Goal: Information Seeking & Learning: Learn about a topic

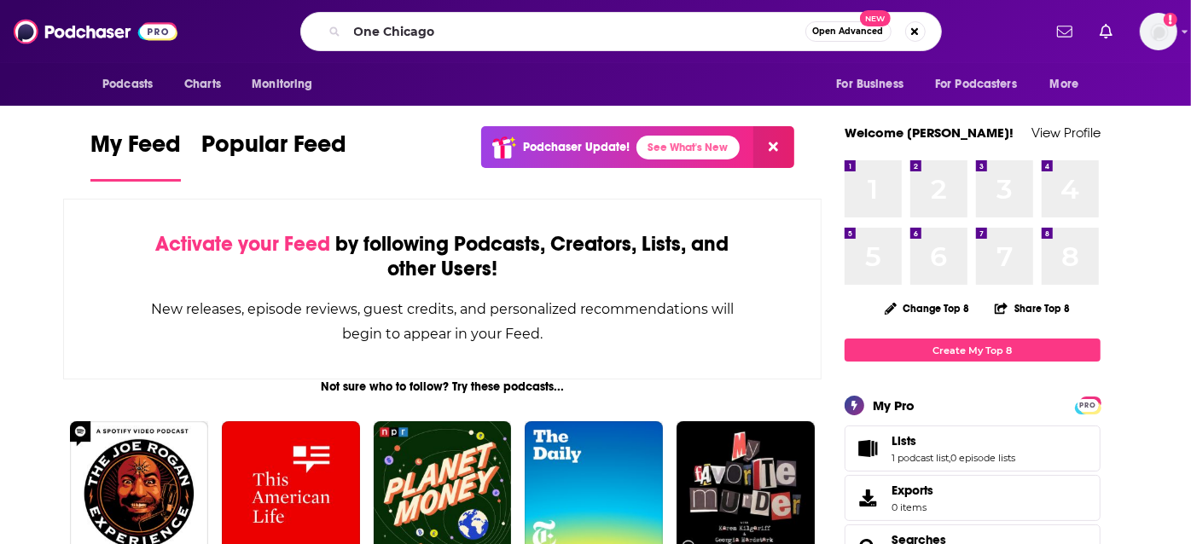
type input "One Chicago"
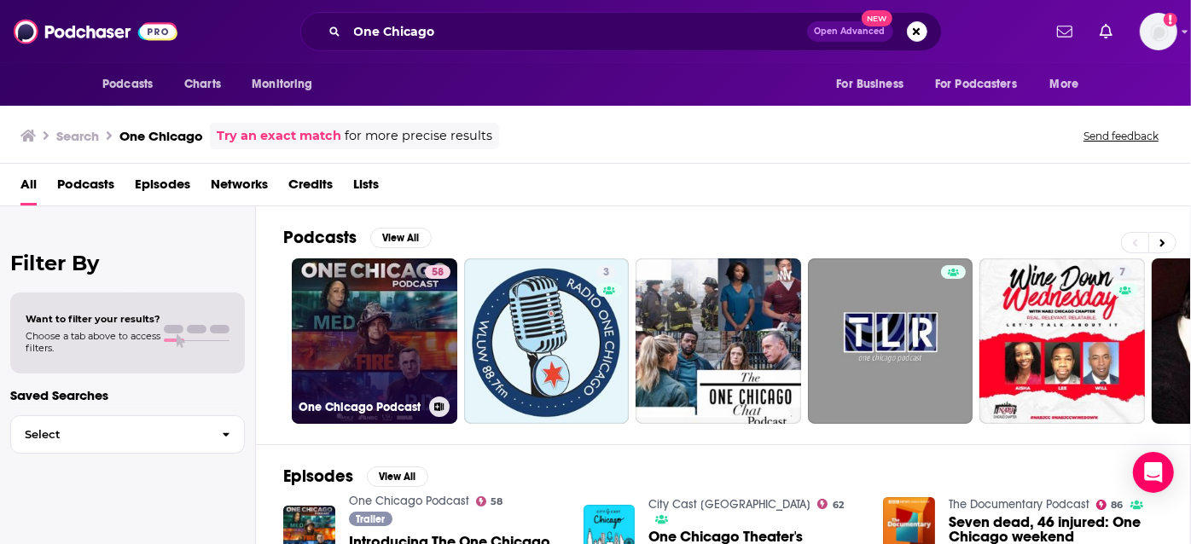
click at [365, 318] on link "58 One Chicago Podcast" at bounding box center [375, 342] width 166 height 166
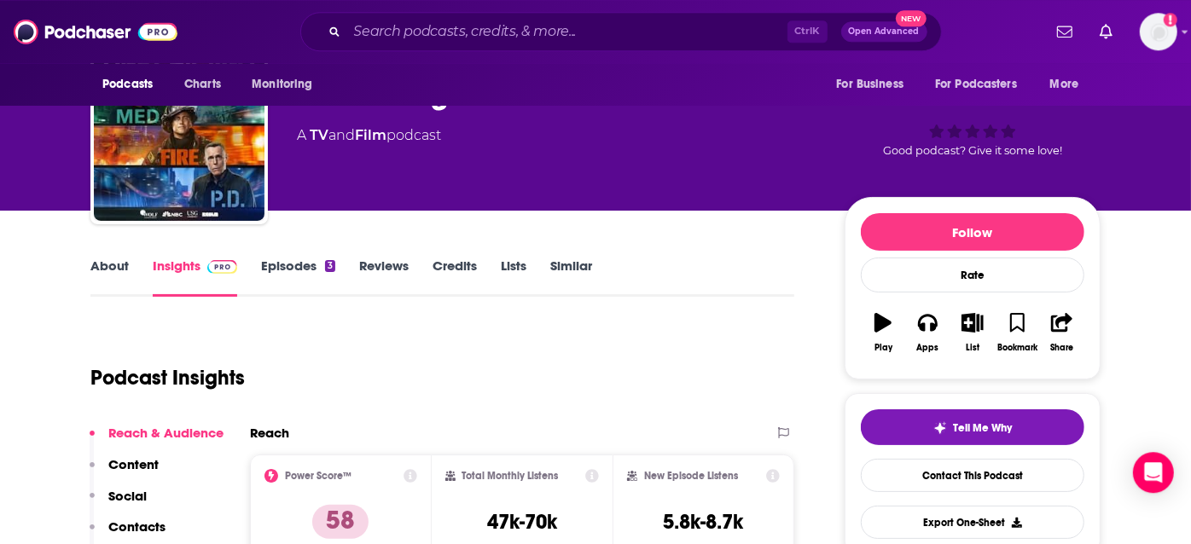
scroll to position [67, 0]
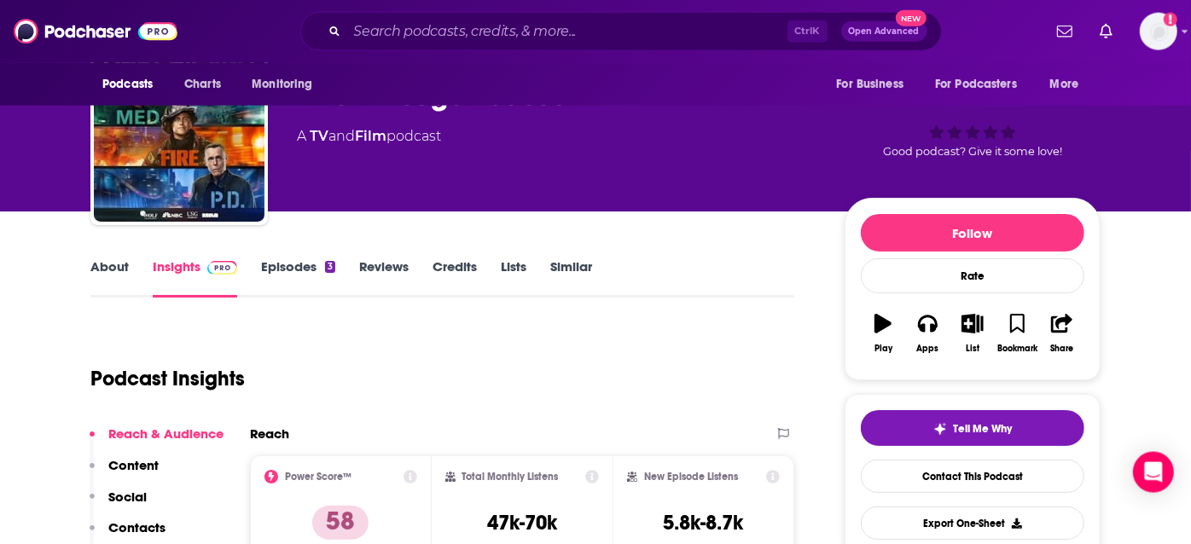
click at [93, 260] on link "About" at bounding box center [109, 278] width 38 height 39
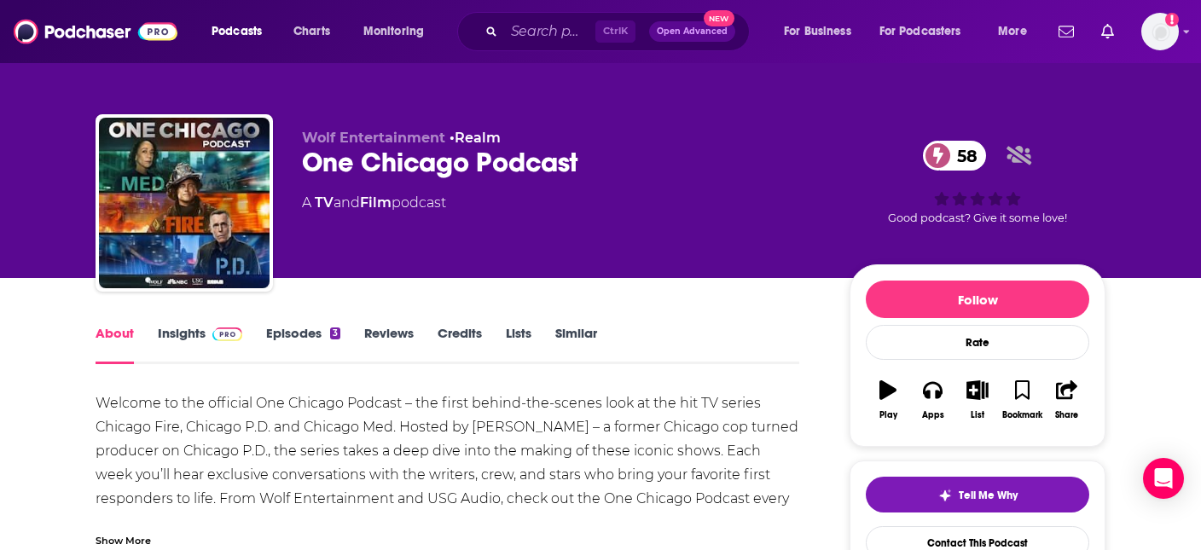
click at [180, 341] on link "Insights" at bounding box center [200, 344] width 84 height 39
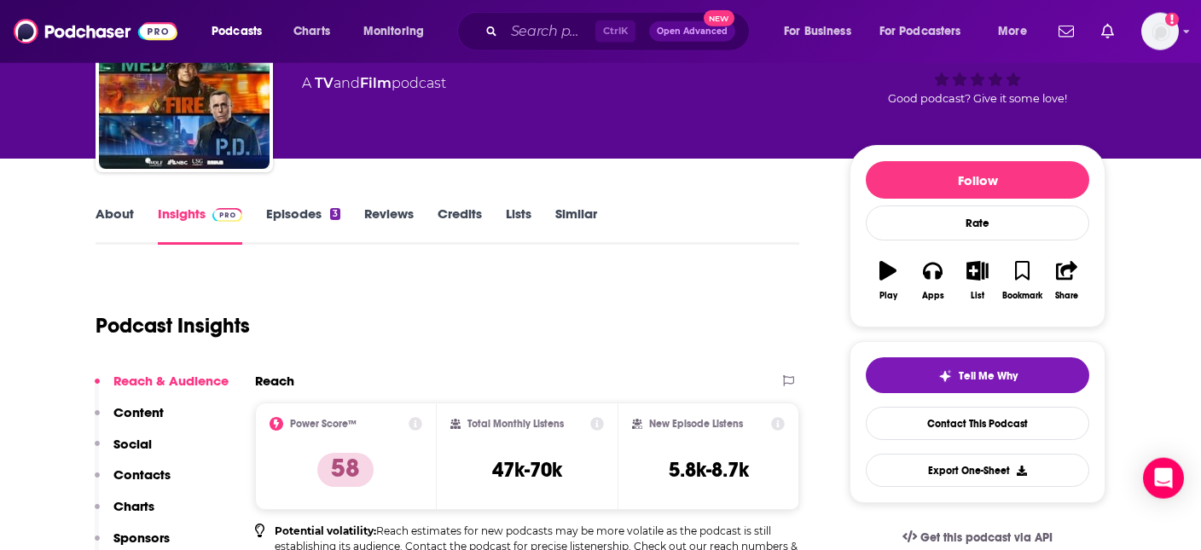
scroll to position [115, 0]
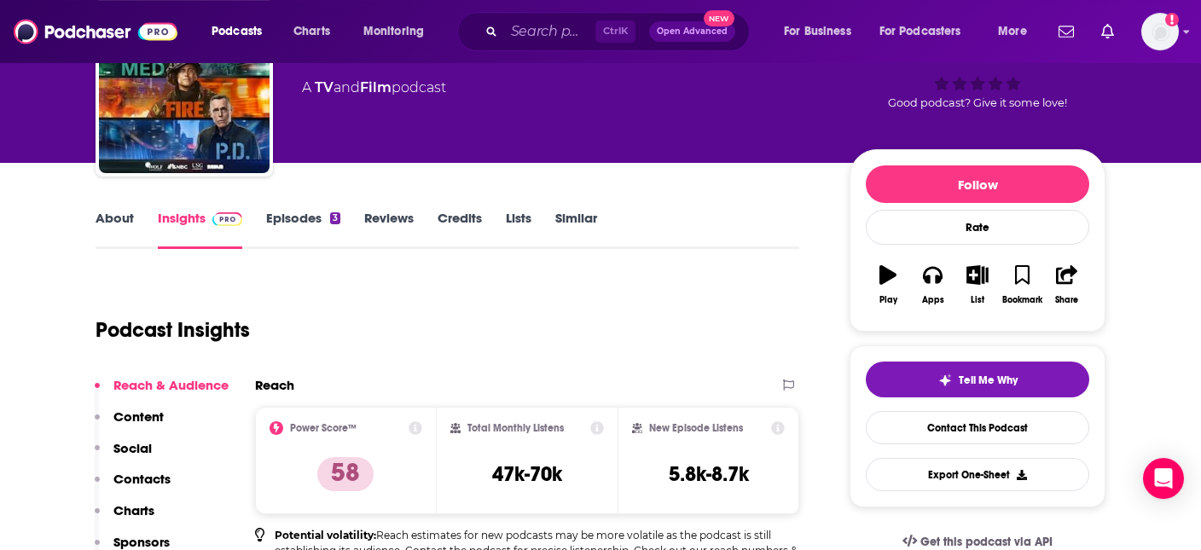
click at [300, 217] on link "Episodes 3" at bounding box center [303, 229] width 74 height 39
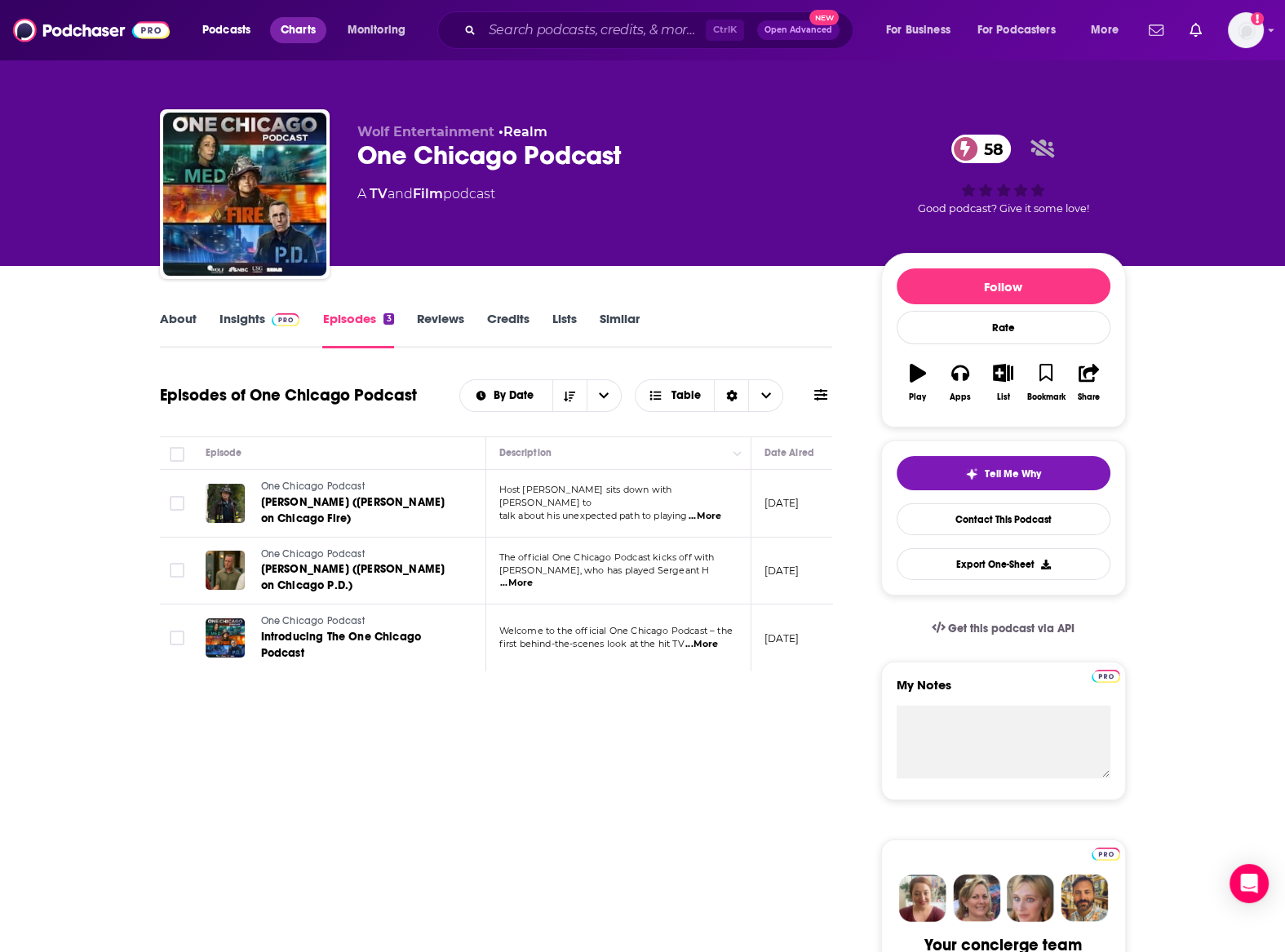
click at [279, 23] on link "Charts" at bounding box center [297, 30] width 55 height 26
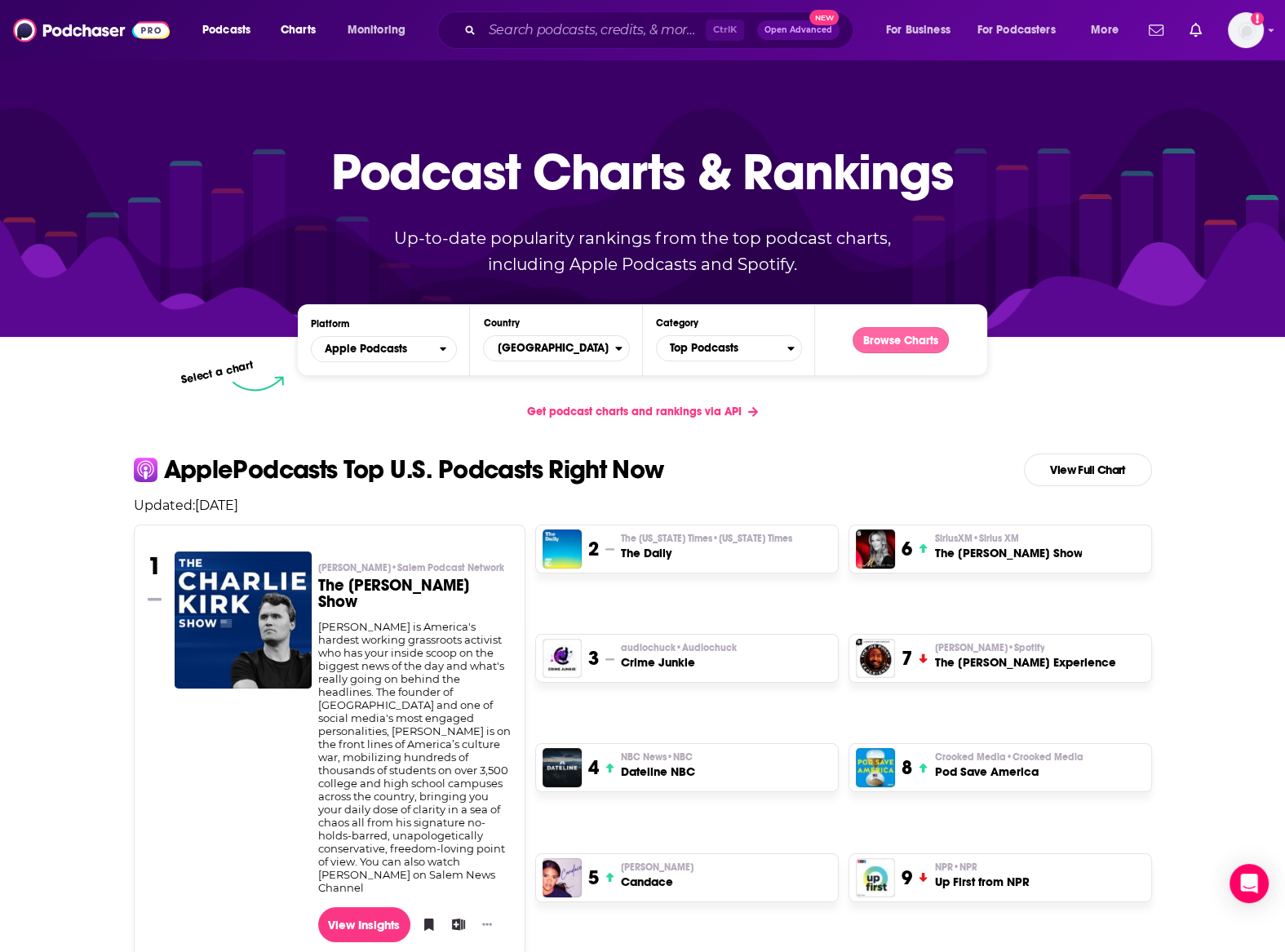
click at [881, 333] on button "Browse Charts" at bounding box center [901, 339] width 97 height 26
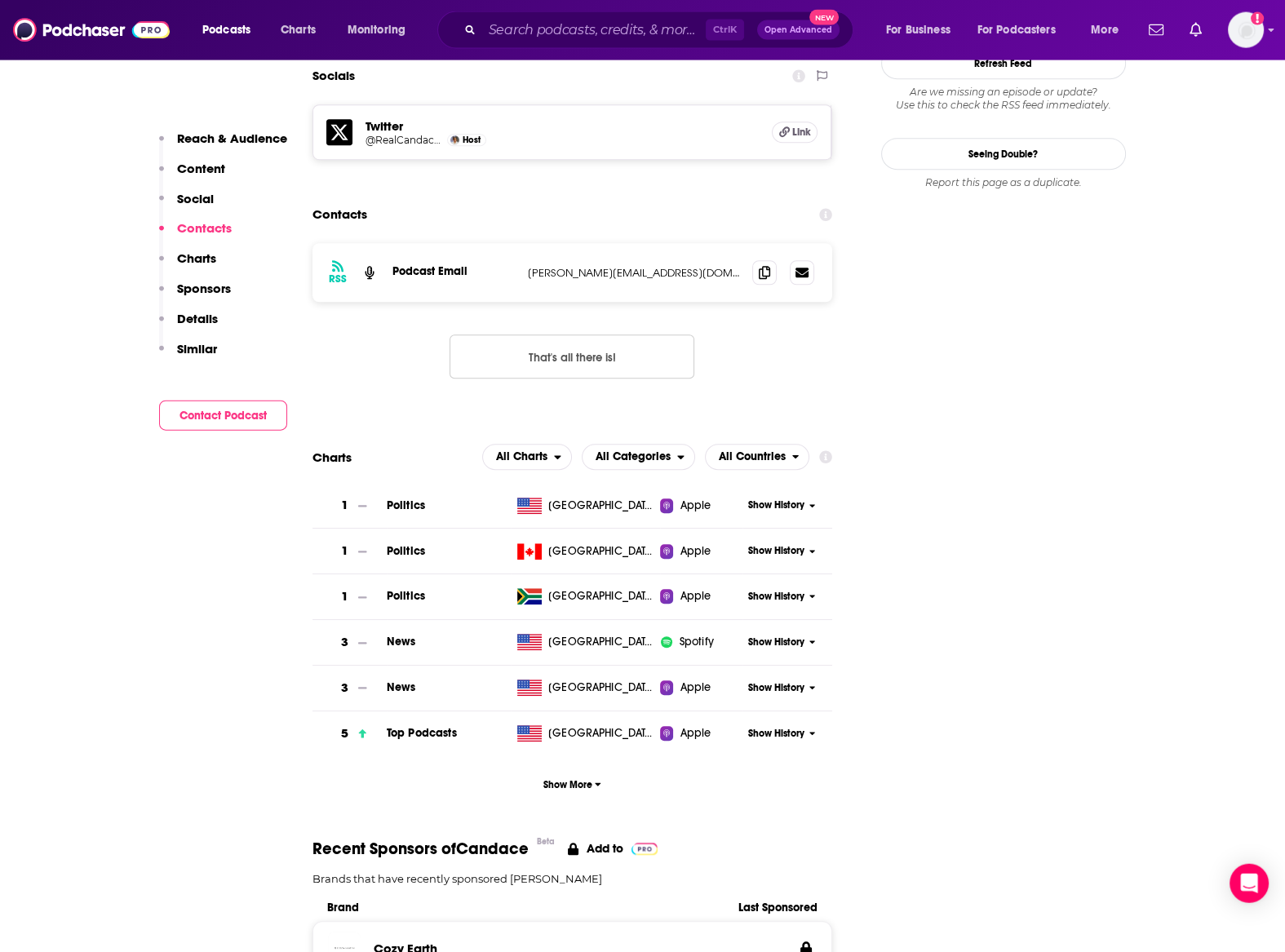
scroll to position [1436, 0]
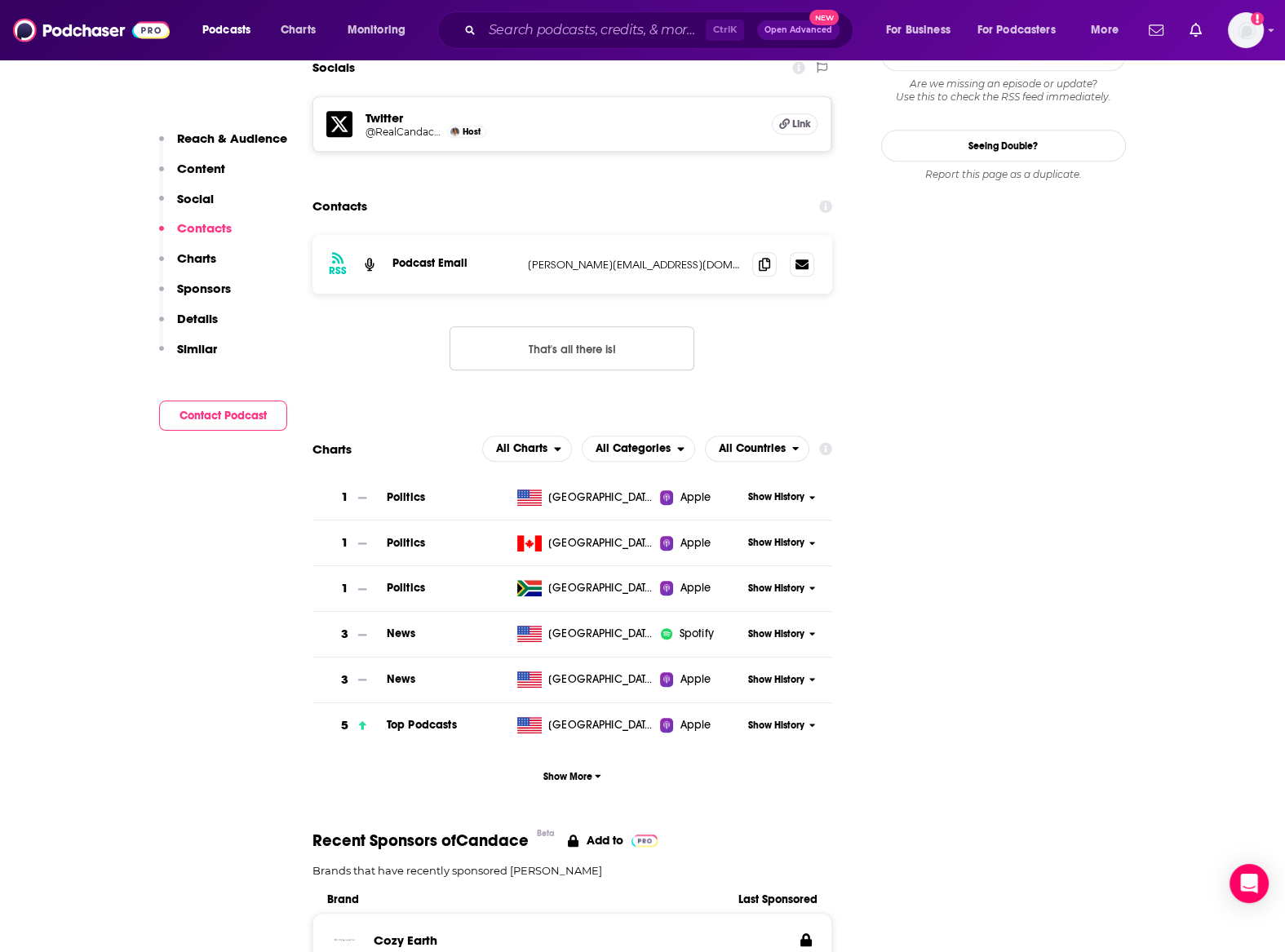
click at [796, 719] on span "Show History" at bounding box center [776, 725] width 56 height 14
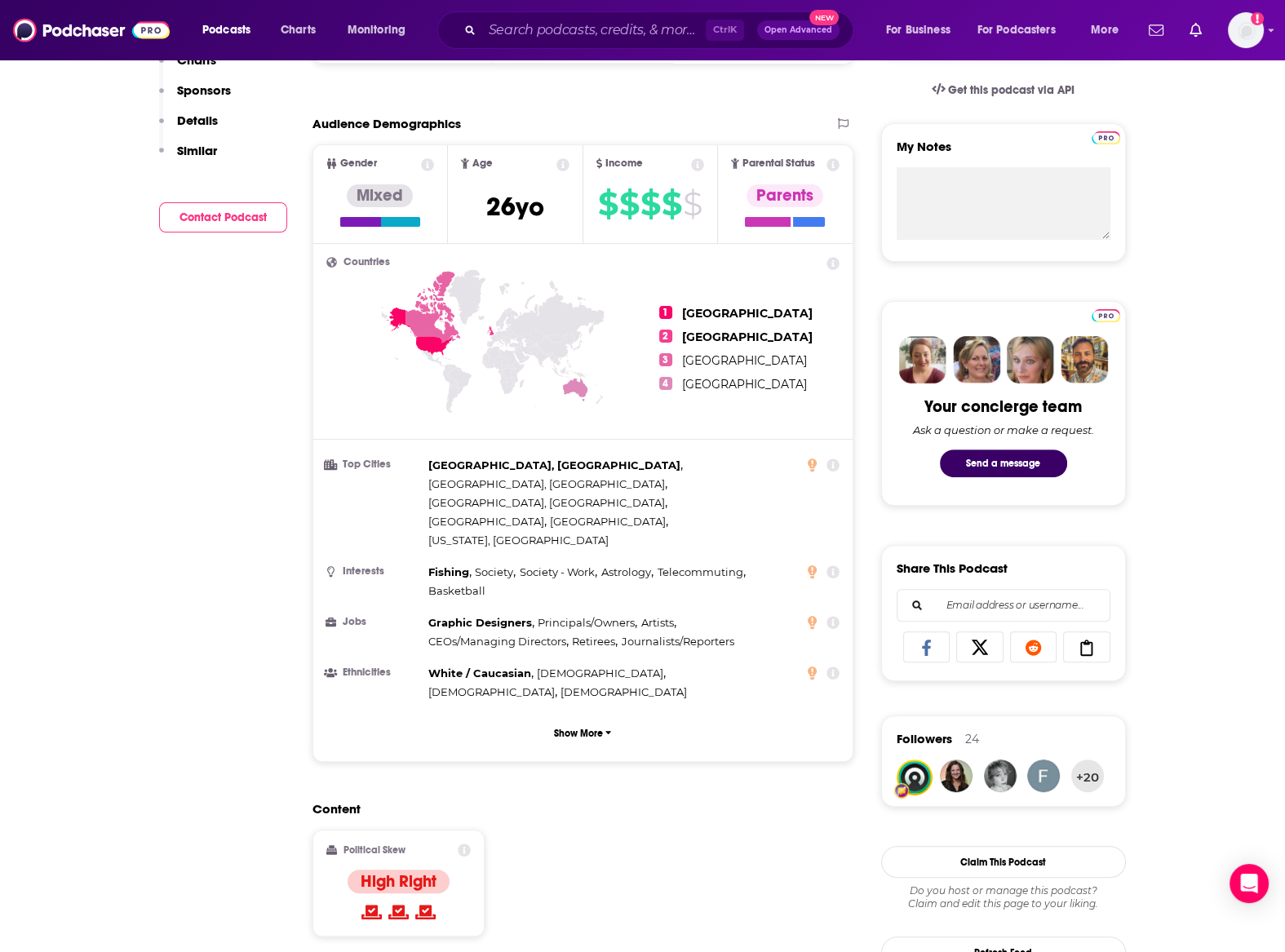
scroll to position [0, 0]
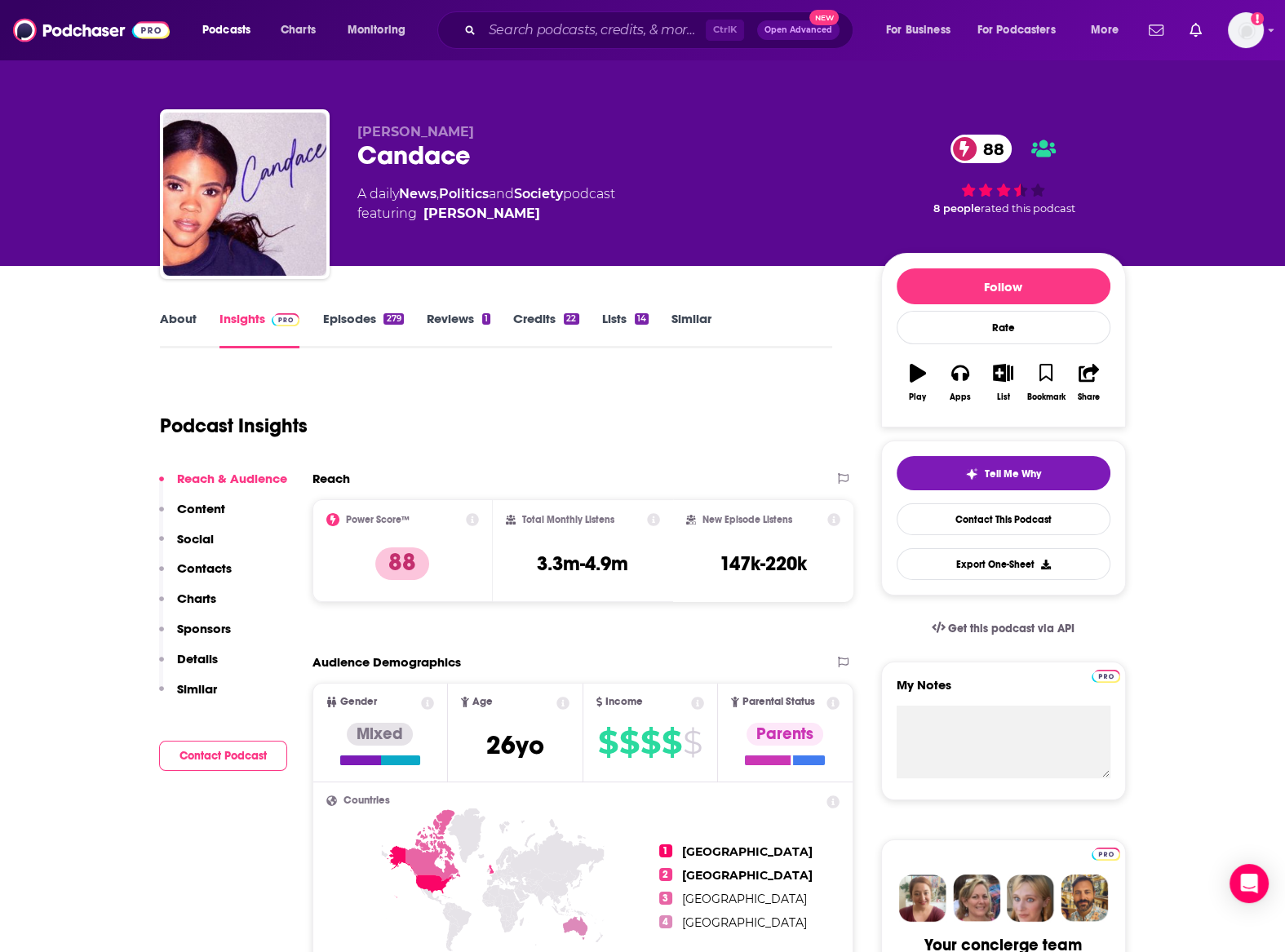
click at [169, 320] on link "About" at bounding box center [178, 329] width 36 height 37
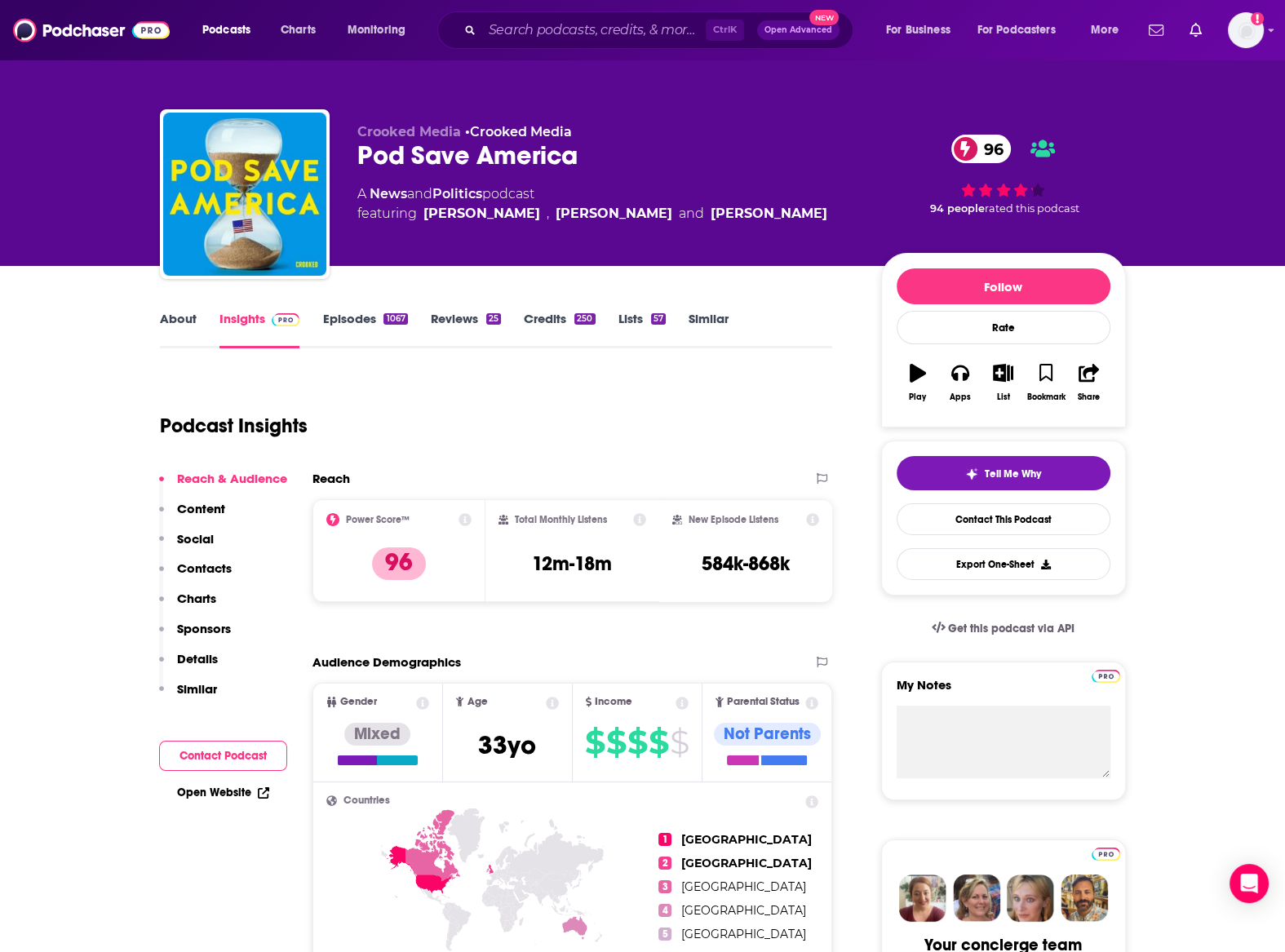
click at [168, 320] on link "About" at bounding box center [178, 329] width 36 height 37
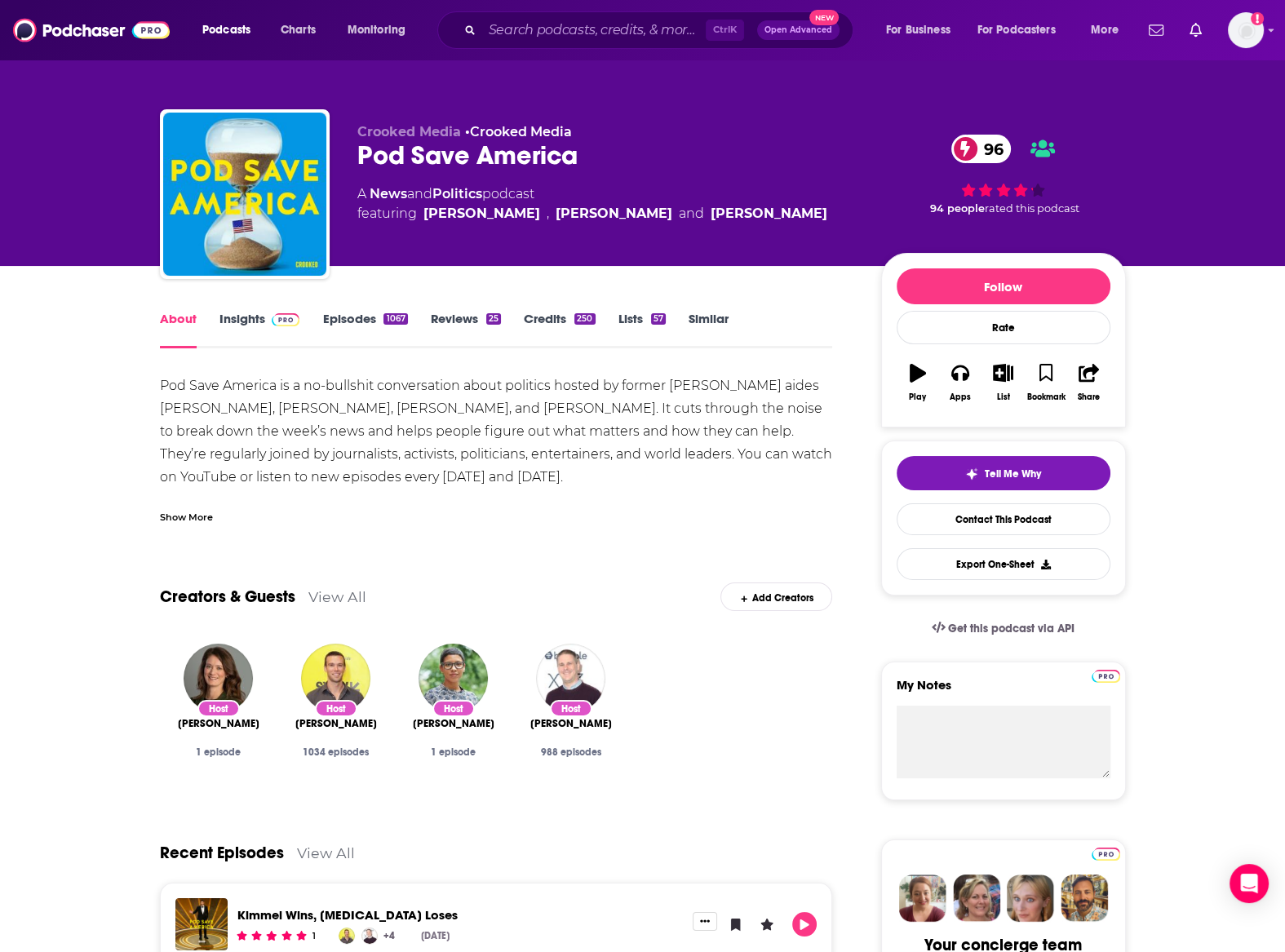
click at [224, 319] on link "Insights" at bounding box center [260, 329] width 80 height 37
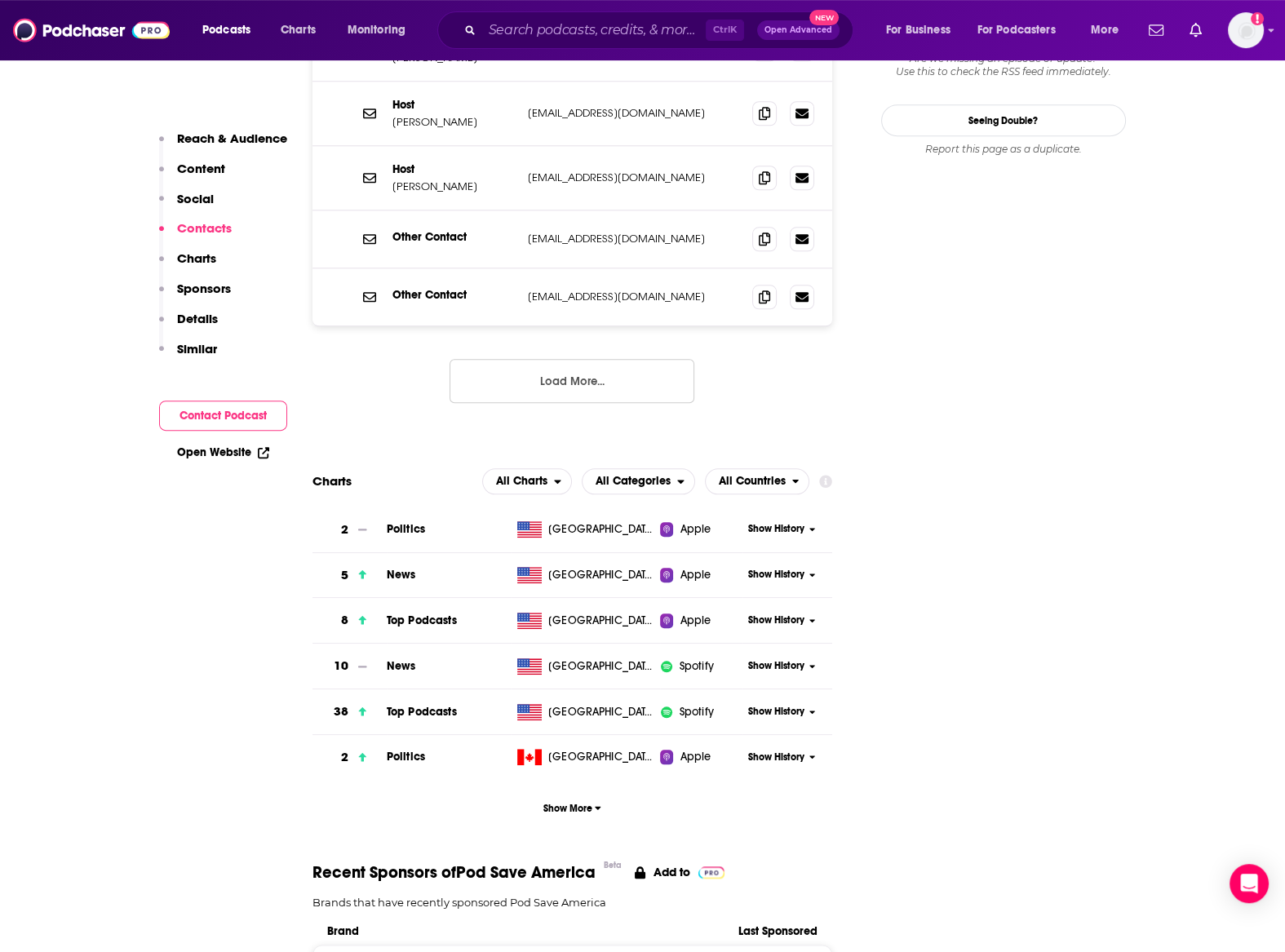
scroll to position [1974, 0]
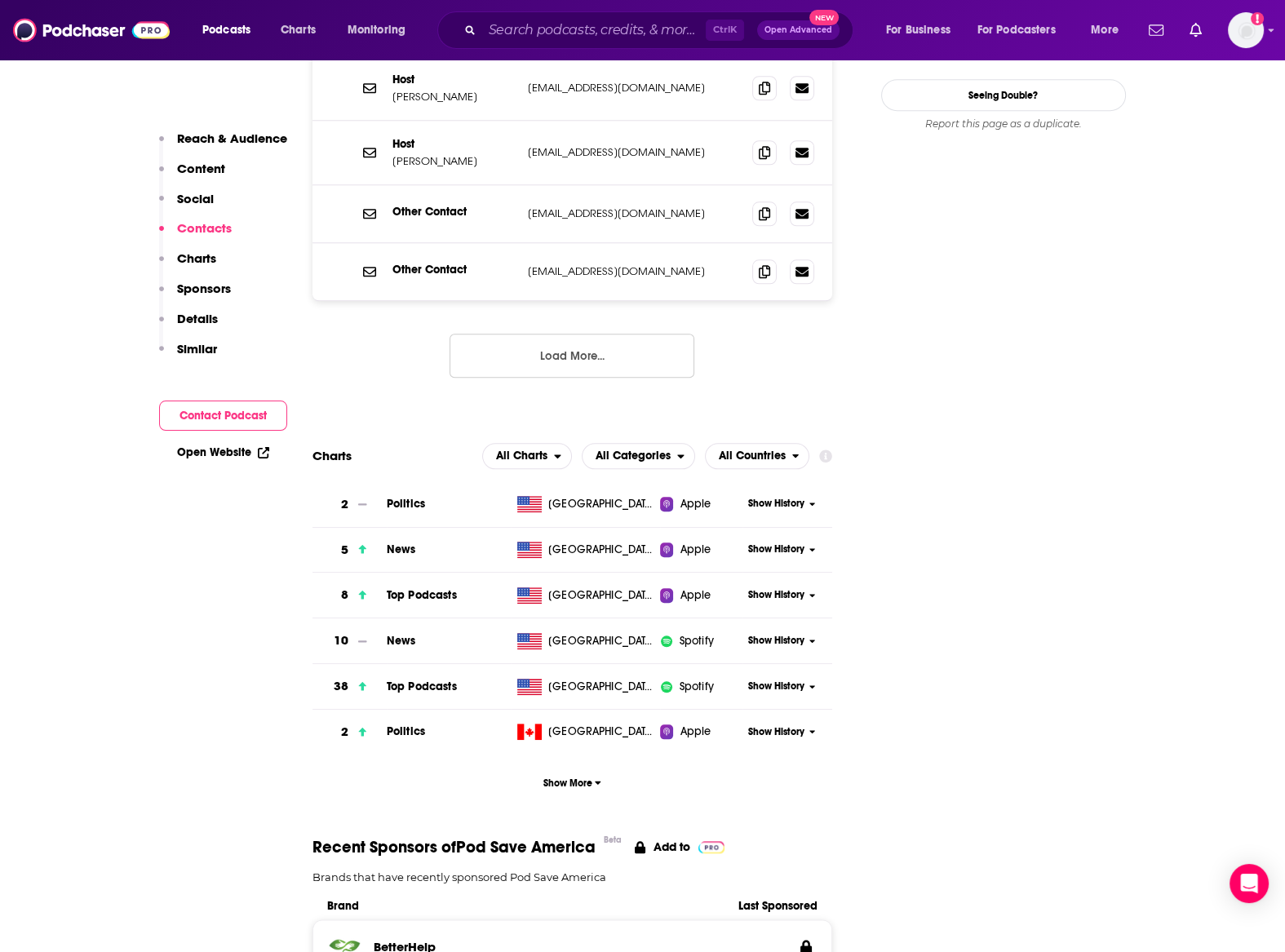
click at [754, 588] on span "Show History" at bounding box center [776, 595] width 56 height 14
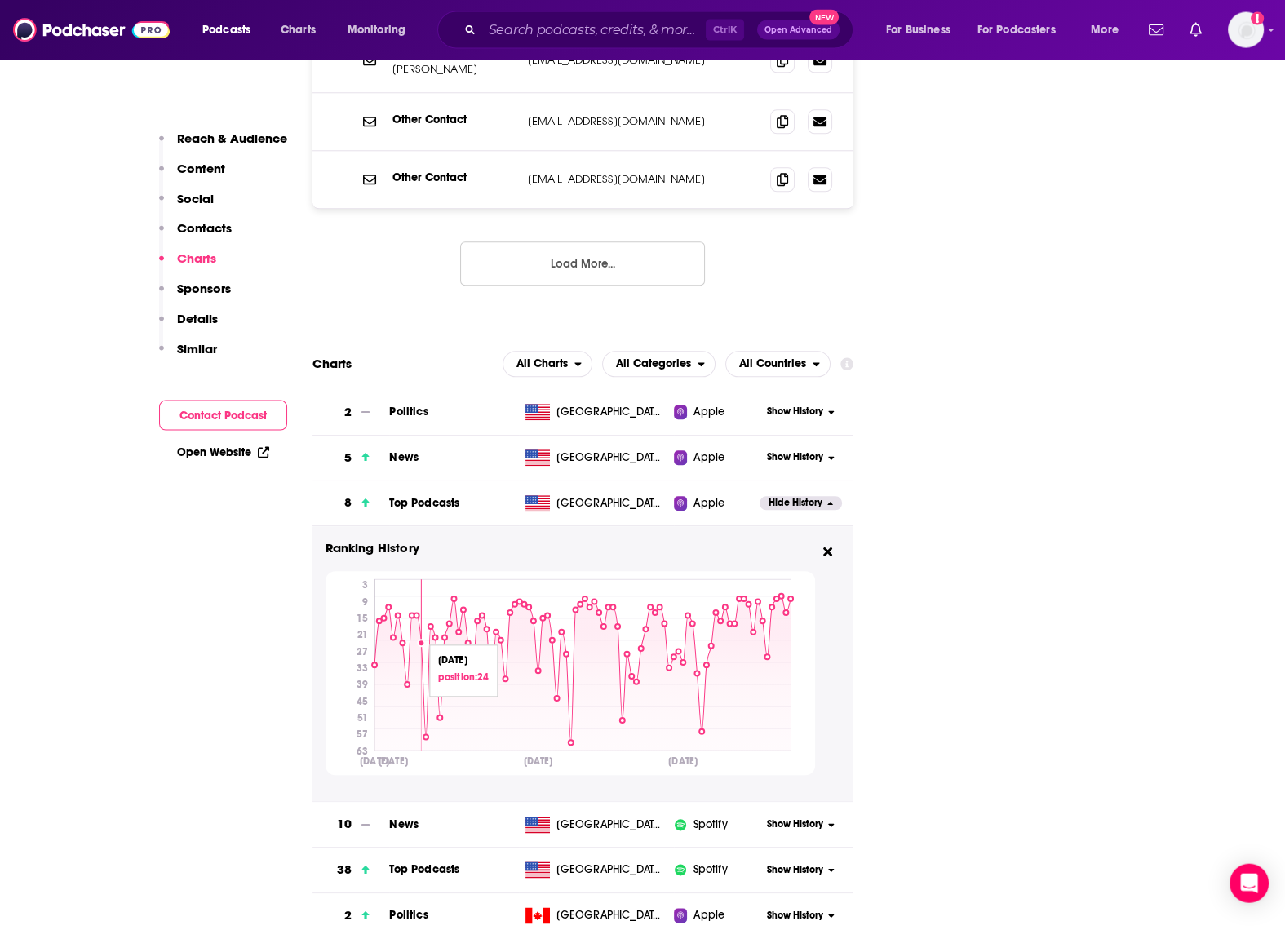
scroll to position [2064, 0]
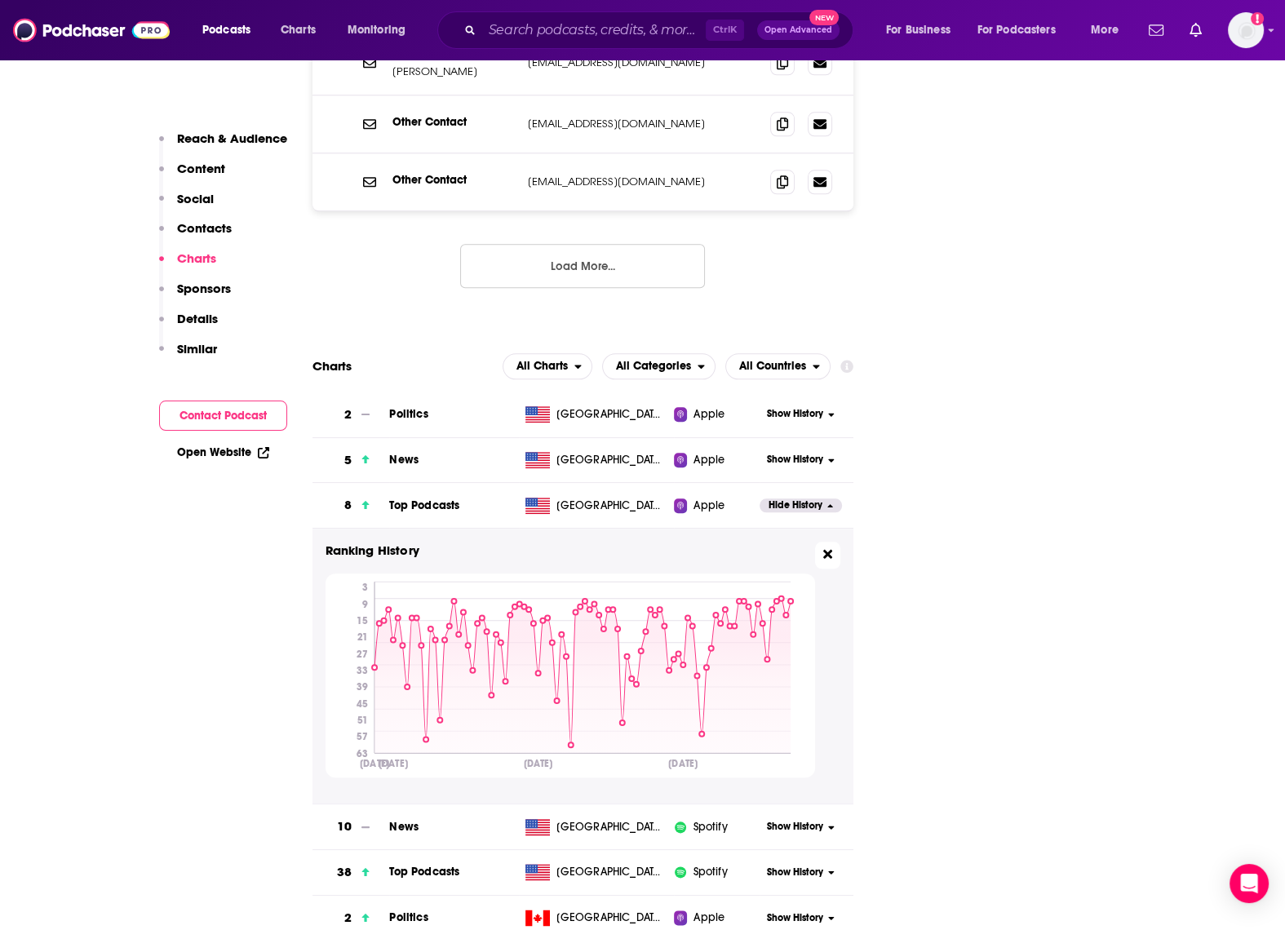
click at [826, 550] on icon at bounding box center [827, 553] width 9 height 9
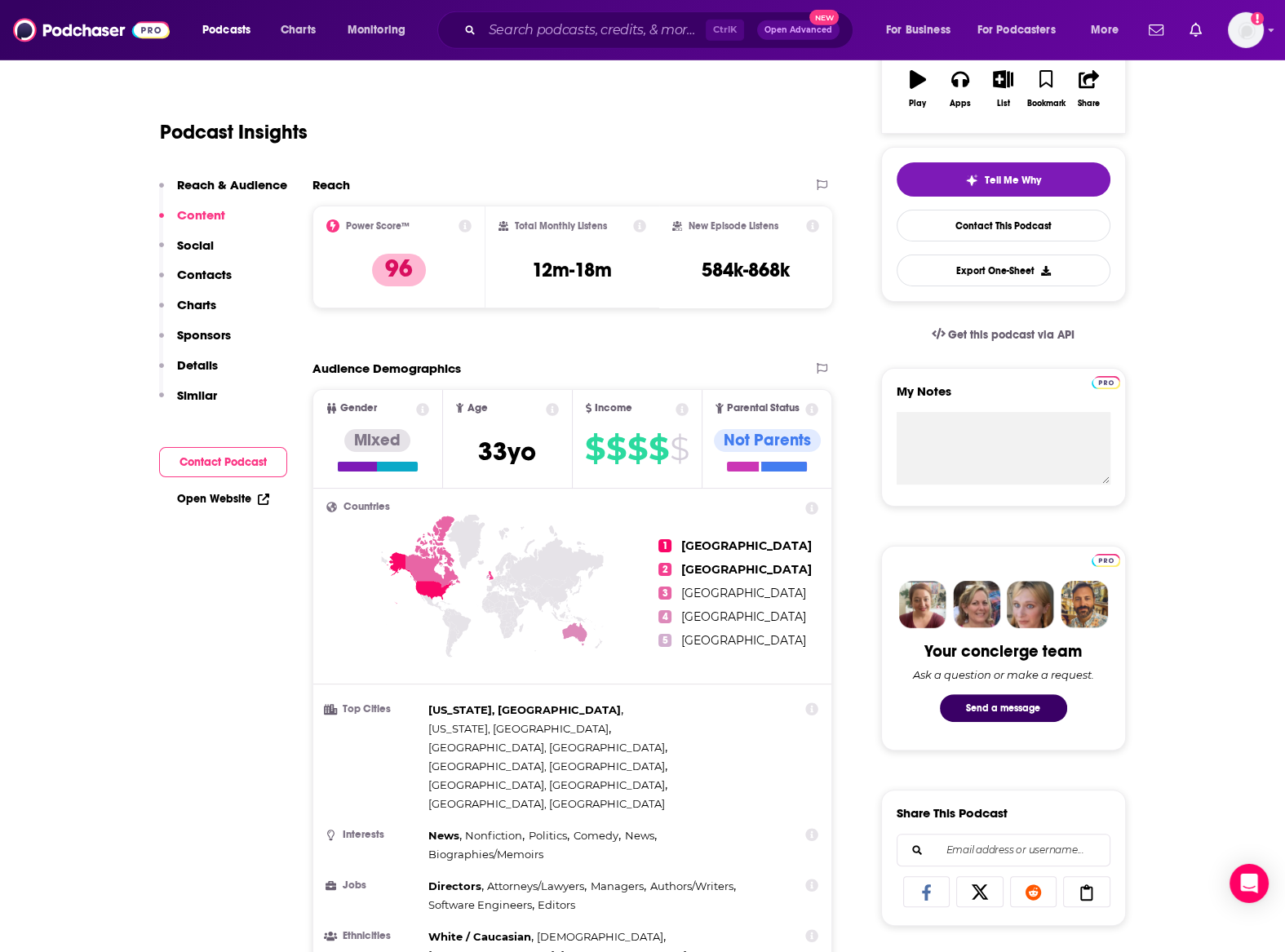
scroll to position [270, 0]
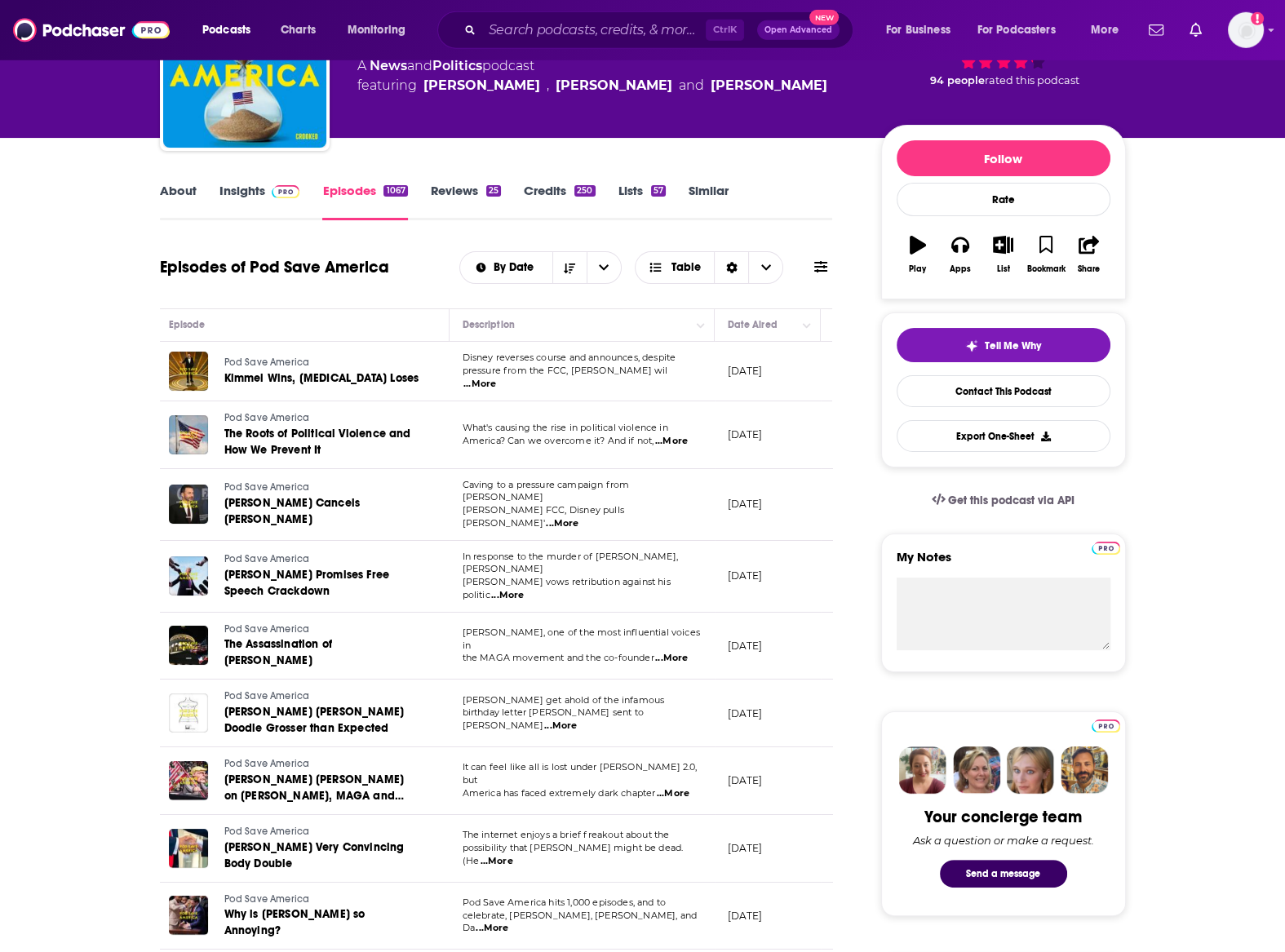
scroll to position [180, 0]
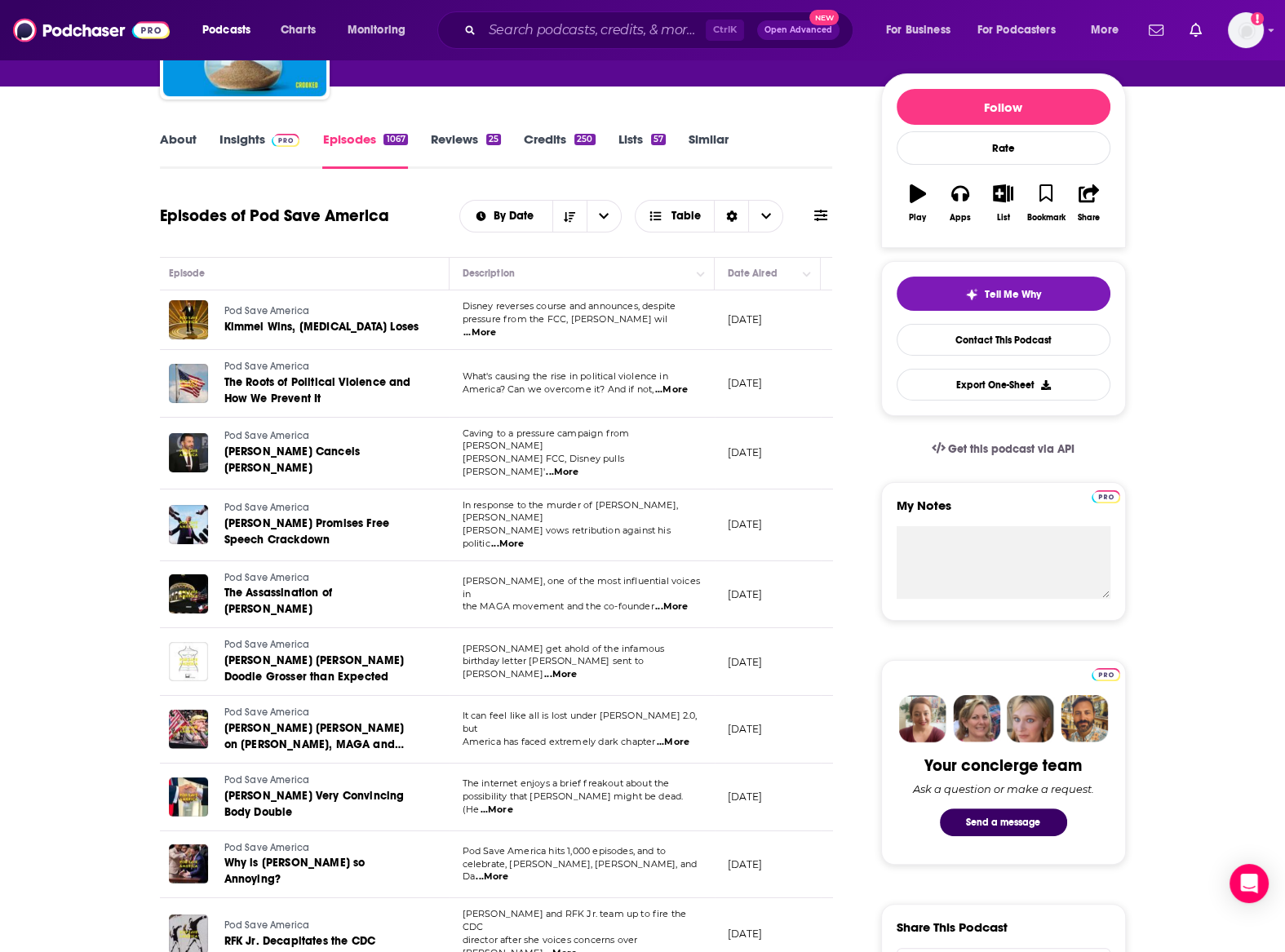
click at [496, 326] on span "...More" at bounding box center [480, 333] width 33 height 13
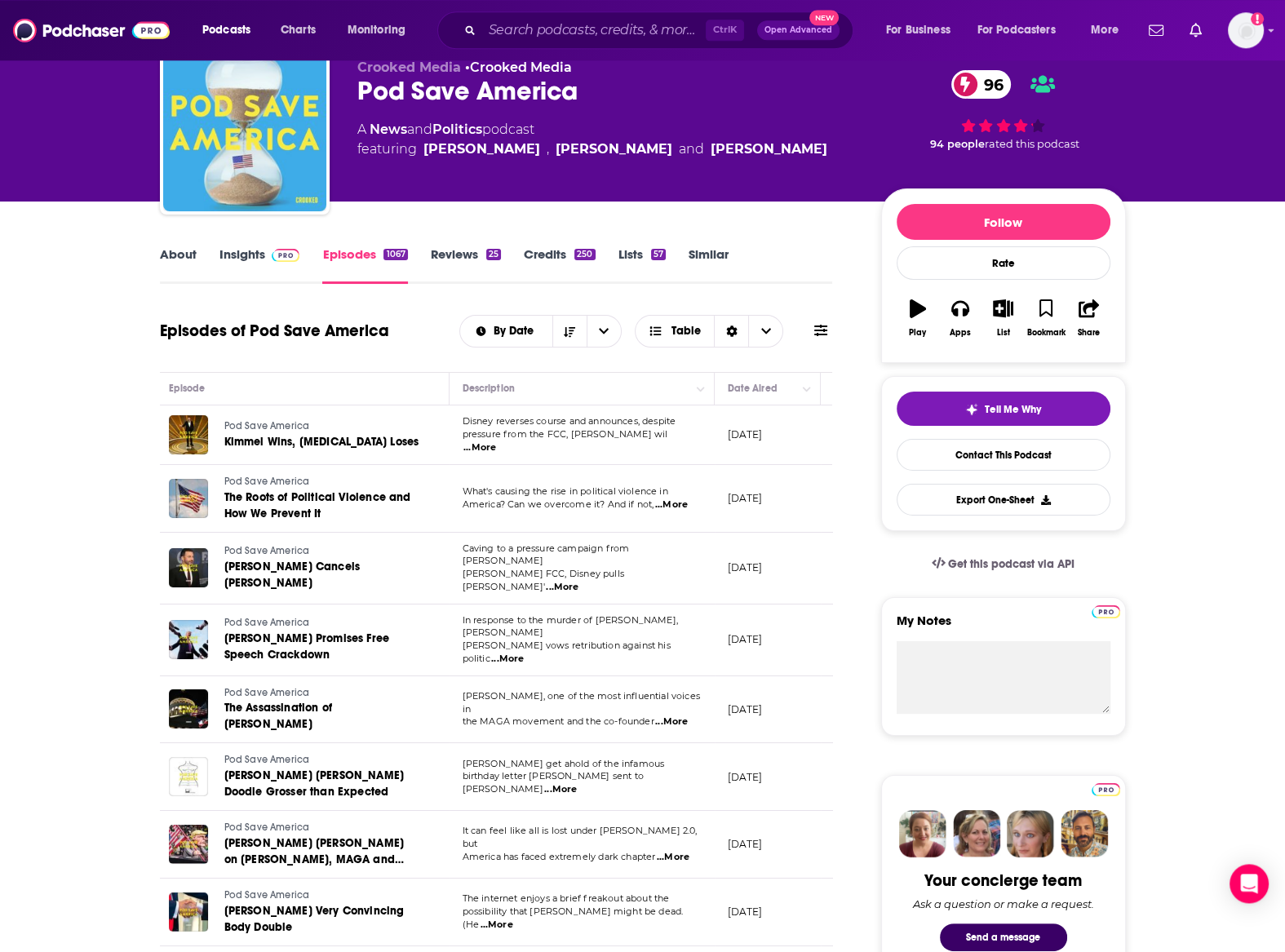
scroll to position [90, 0]
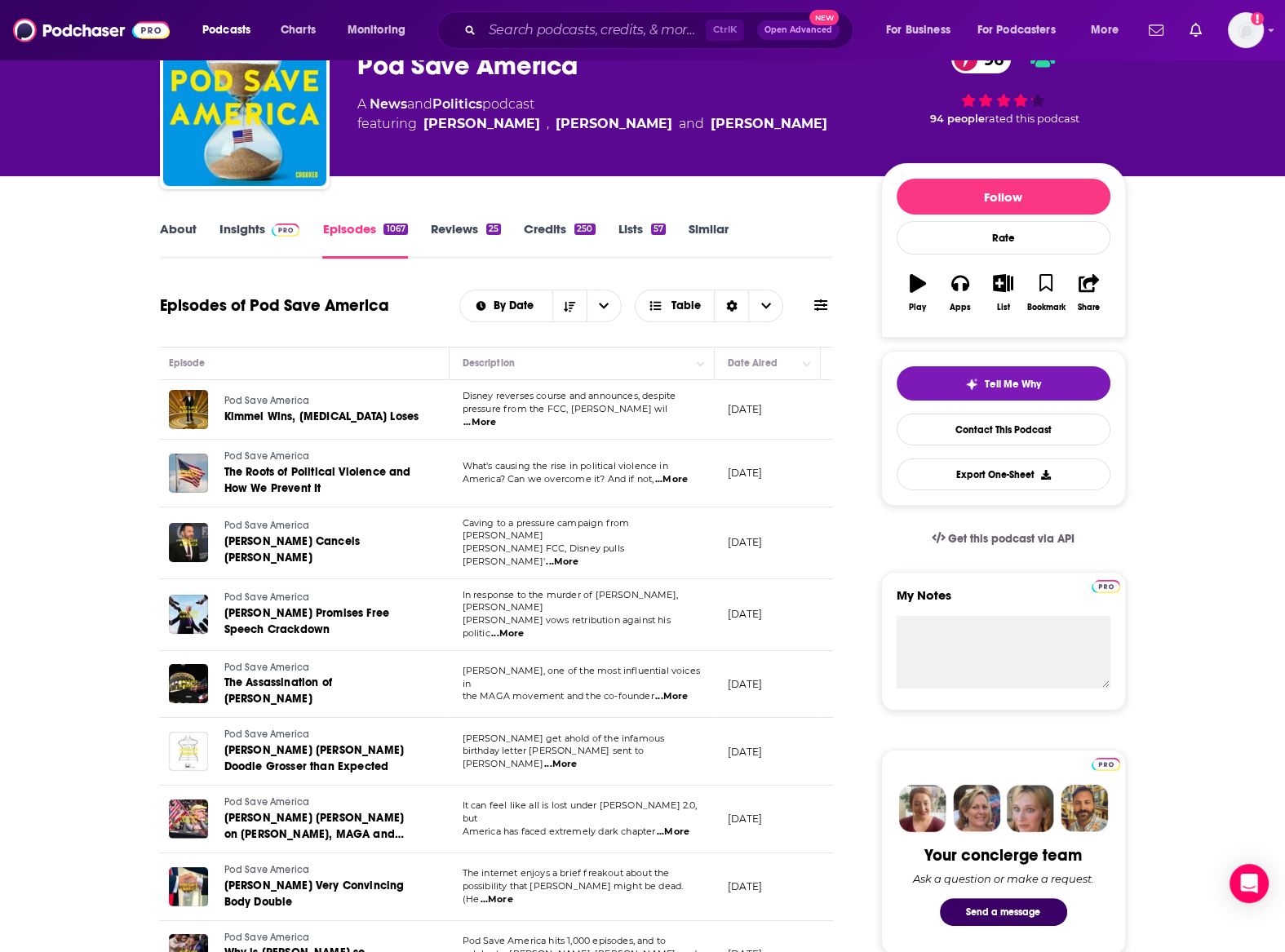
click at [496, 418] on span "...More" at bounding box center [480, 422] width 33 height 13
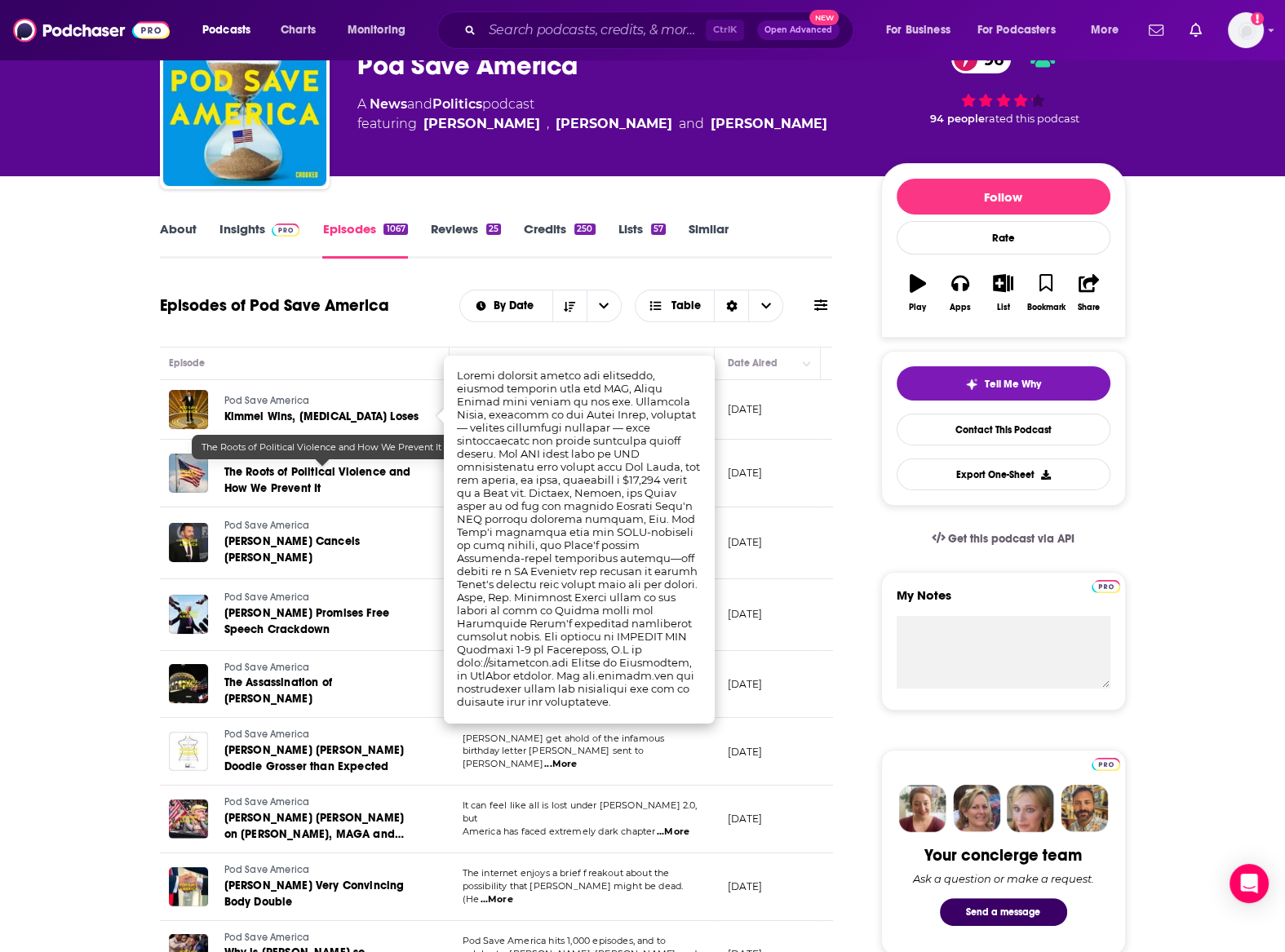
click at [402, 481] on link "The Roots of Political Violence and How We Prevent It" at bounding box center [322, 481] width 196 height 32
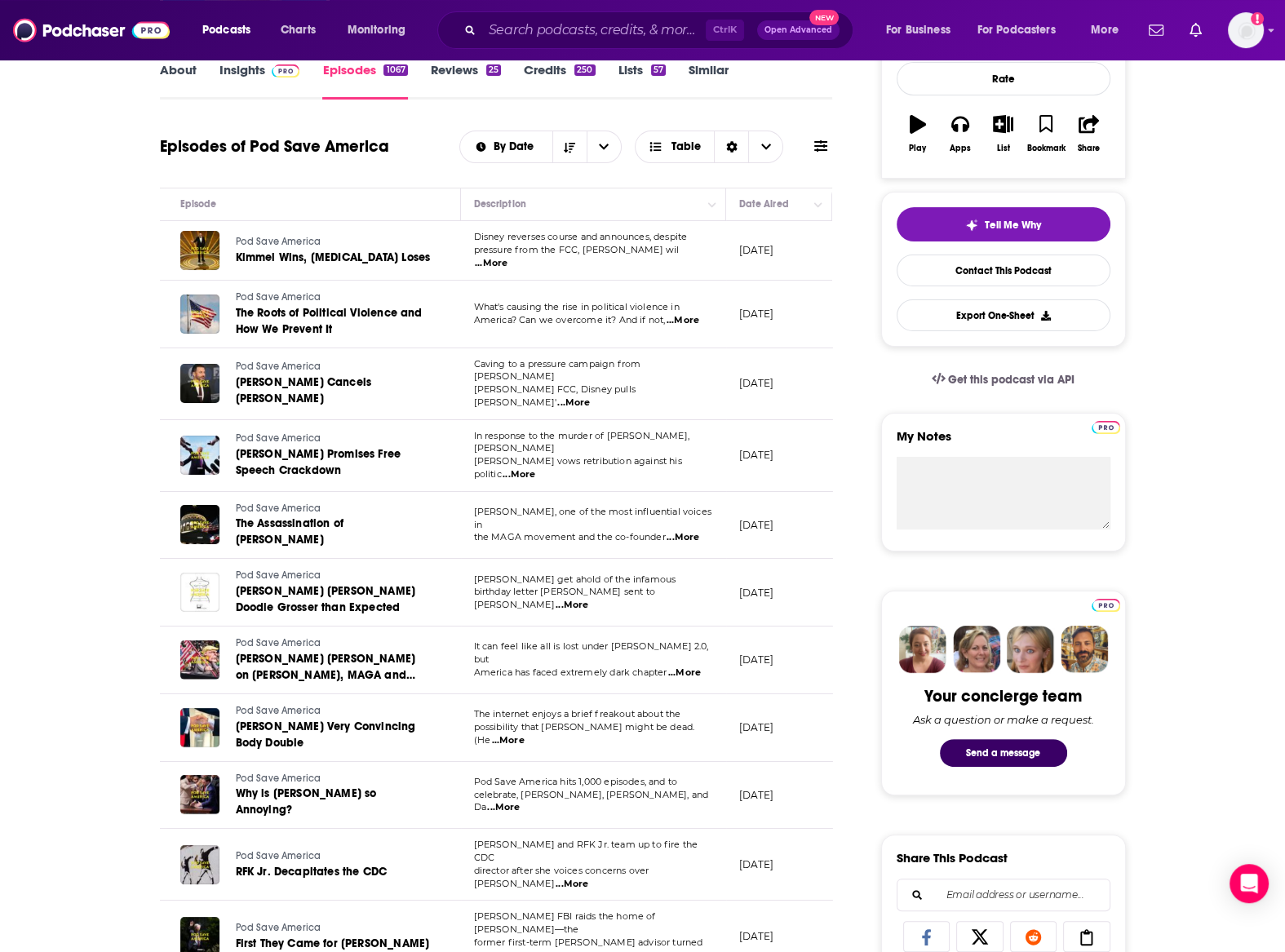
scroll to position [270, 0]
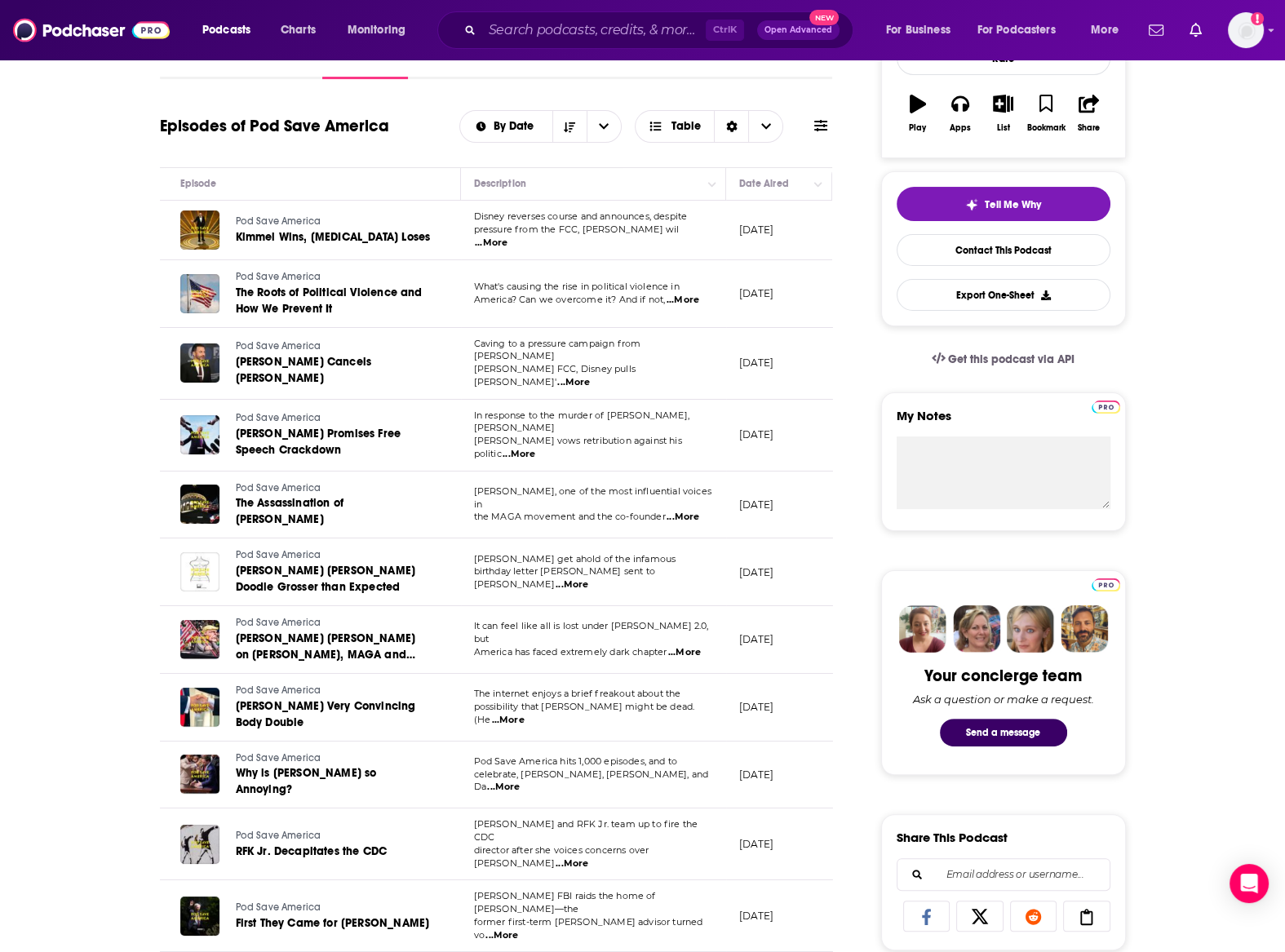
click at [687, 300] on span "...More" at bounding box center [683, 300] width 33 height 13
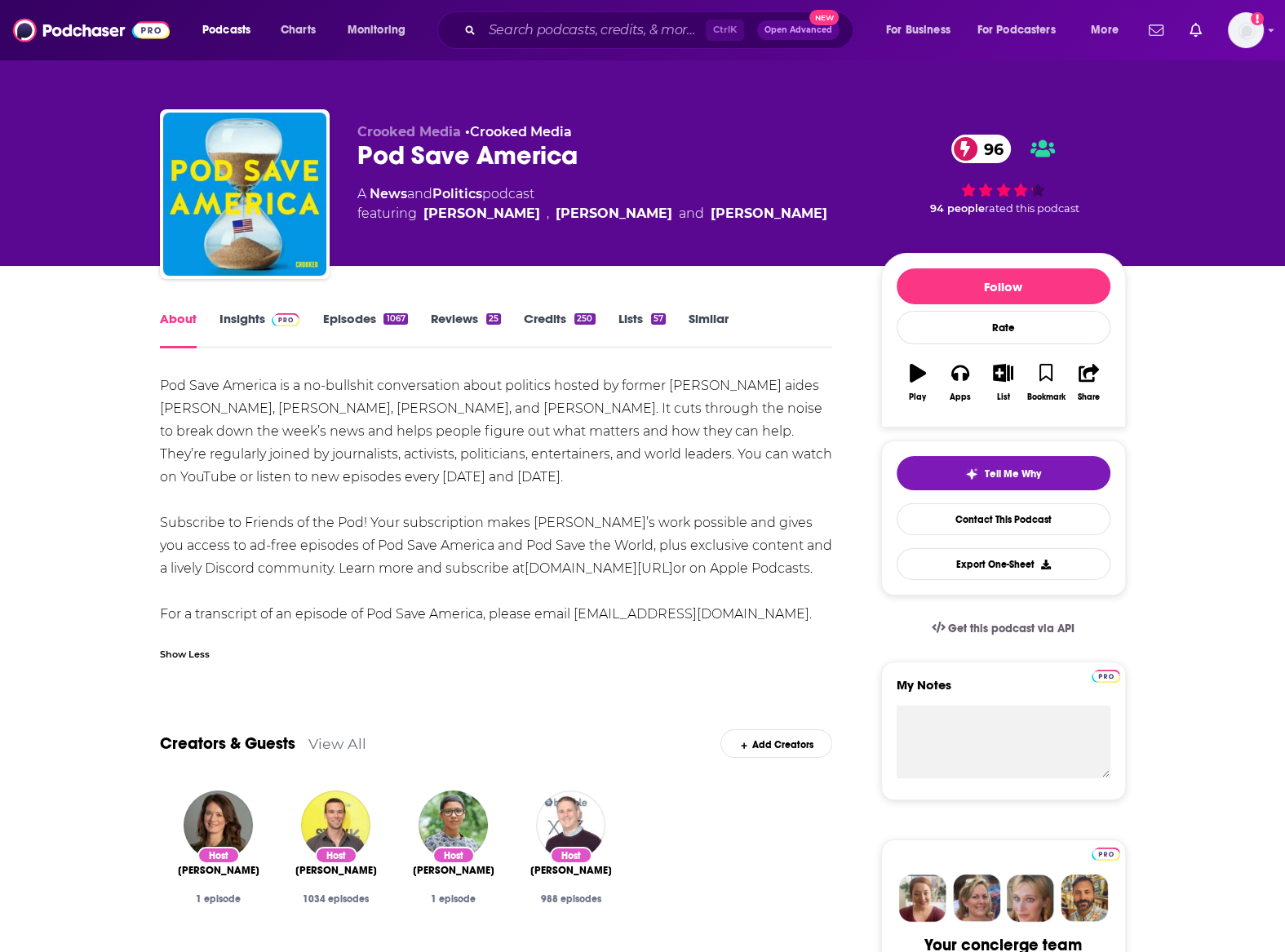
click at [195, 652] on div "Show Less" at bounding box center [185, 653] width 50 height 15
